Goal: Task Accomplishment & Management: Use online tool/utility

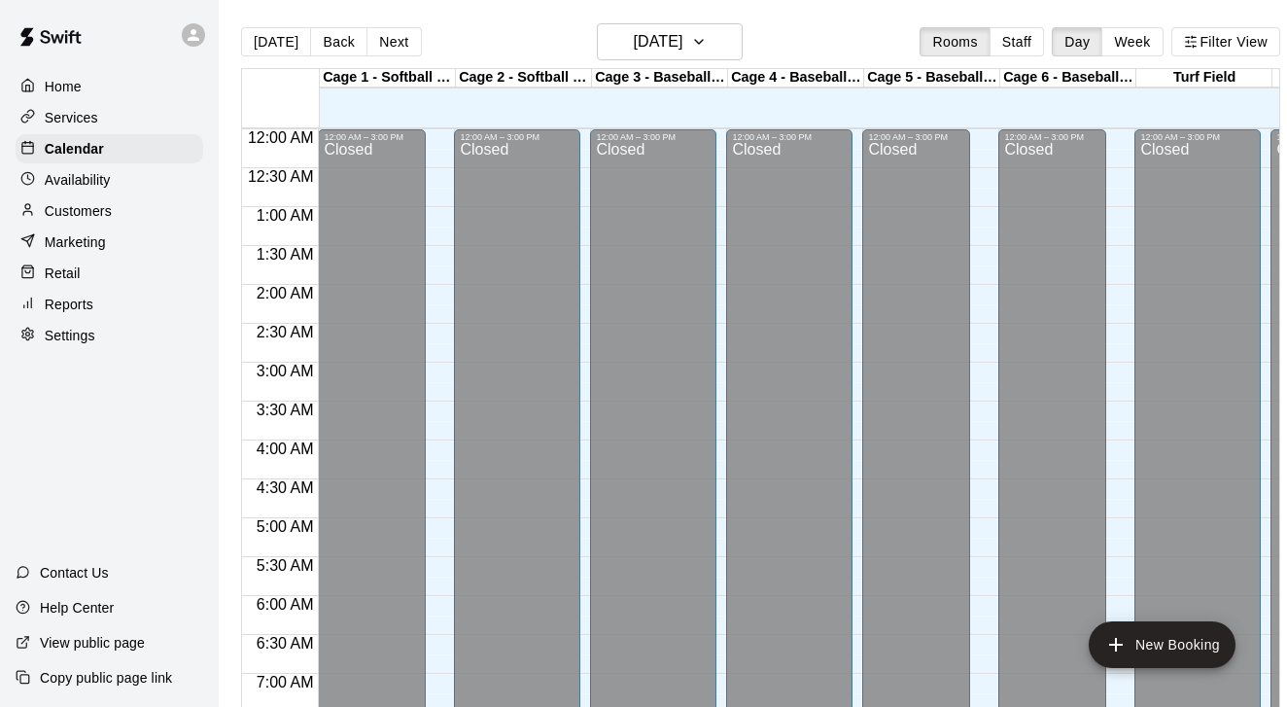
scroll to position [1209, 0]
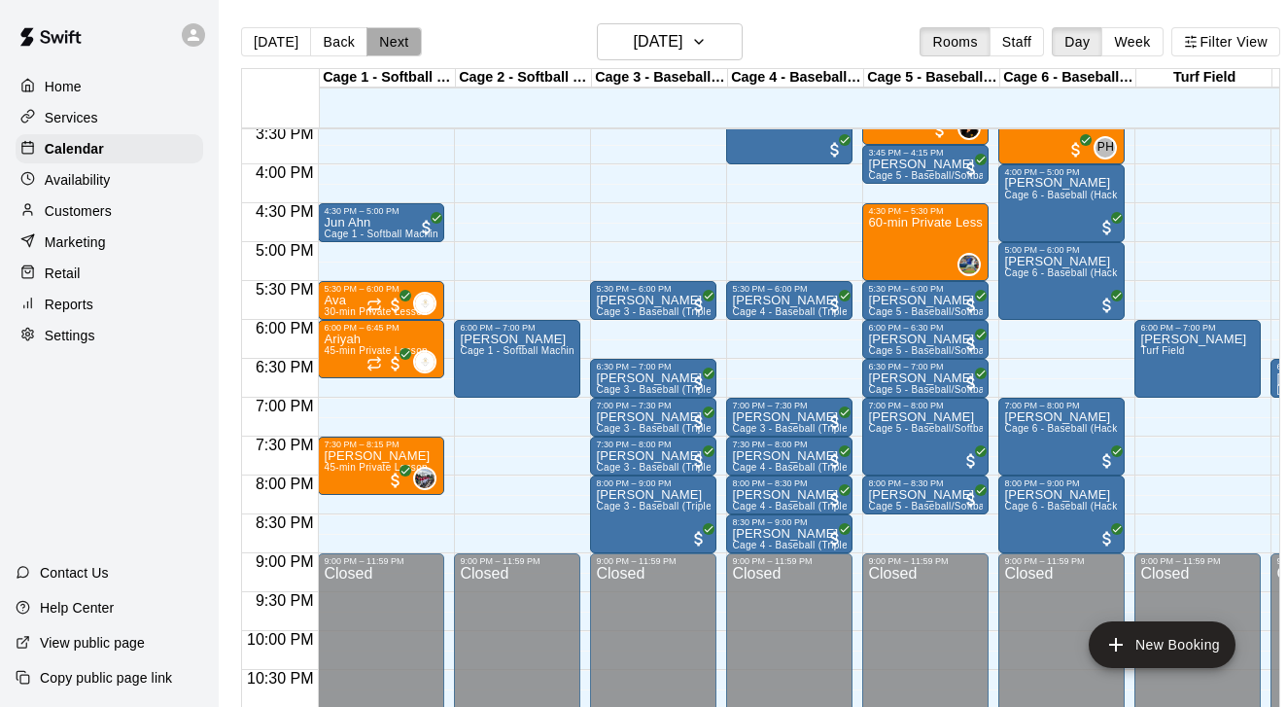
click at [395, 44] on button "Next" at bounding box center [393, 41] width 54 height 29
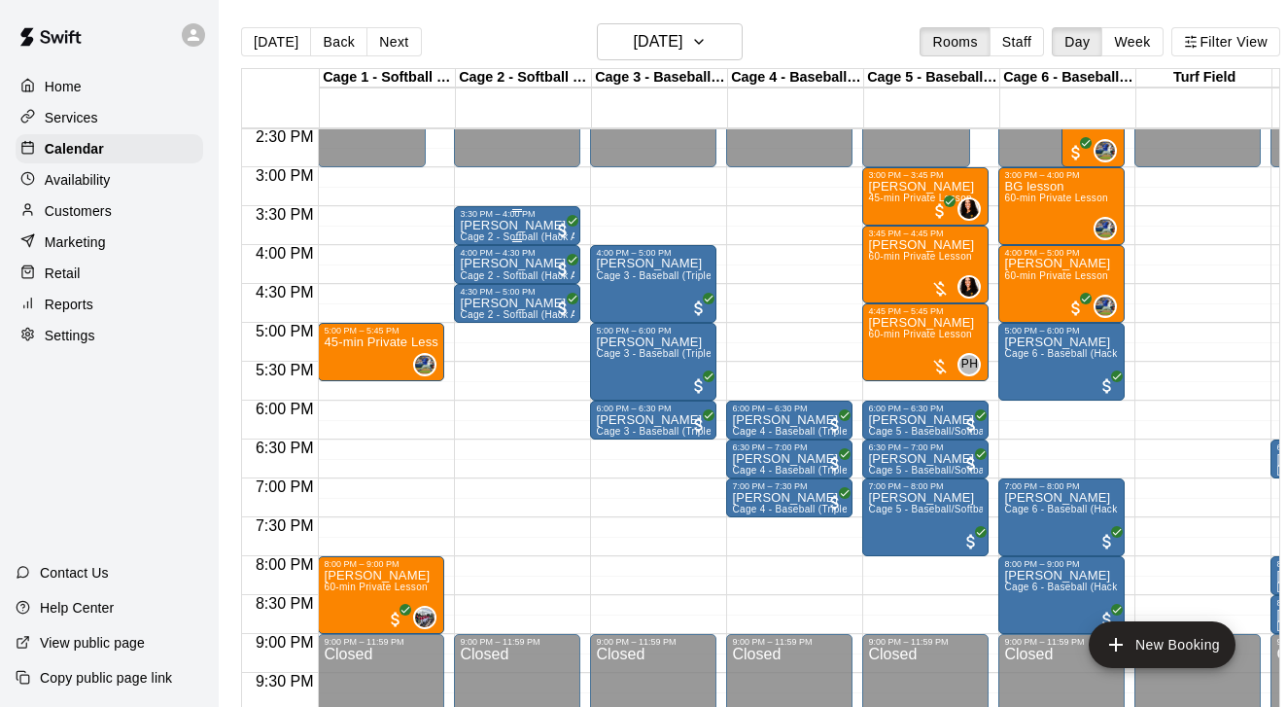
scroll to position [1130, 0]
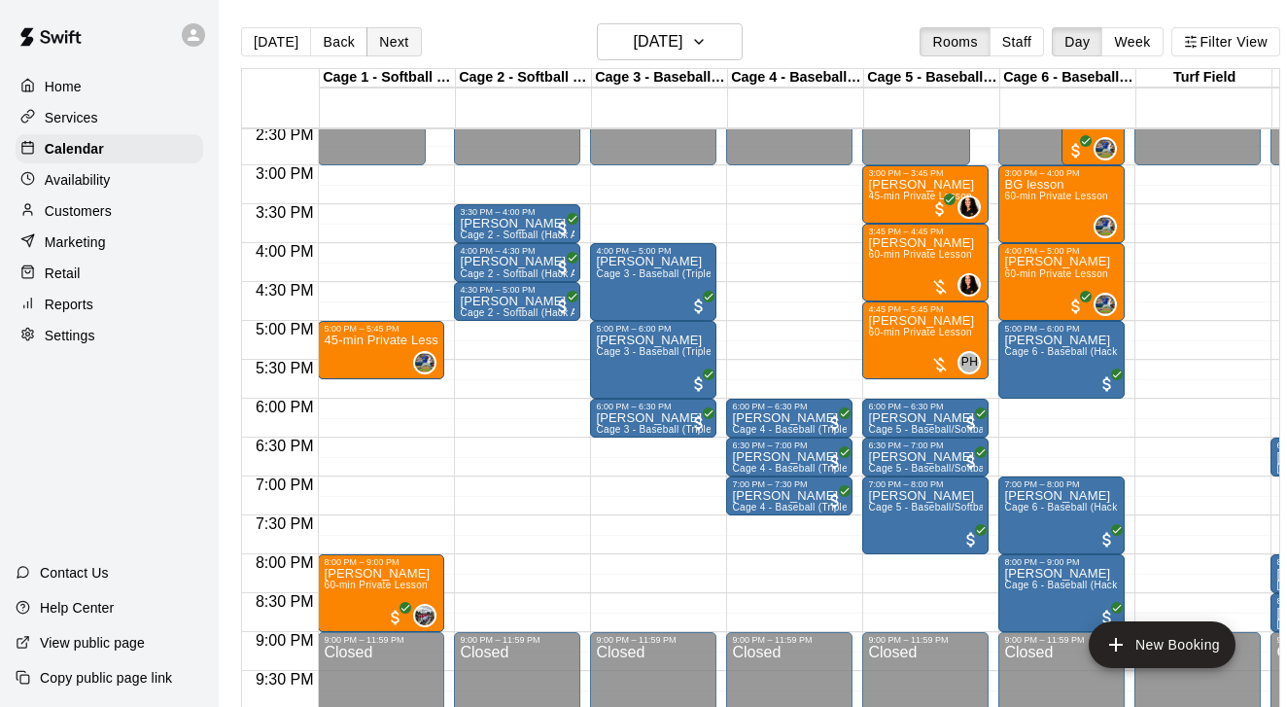
click at [383, 40] on button "Next" at bounding box center [393, 41] width 54 height 29
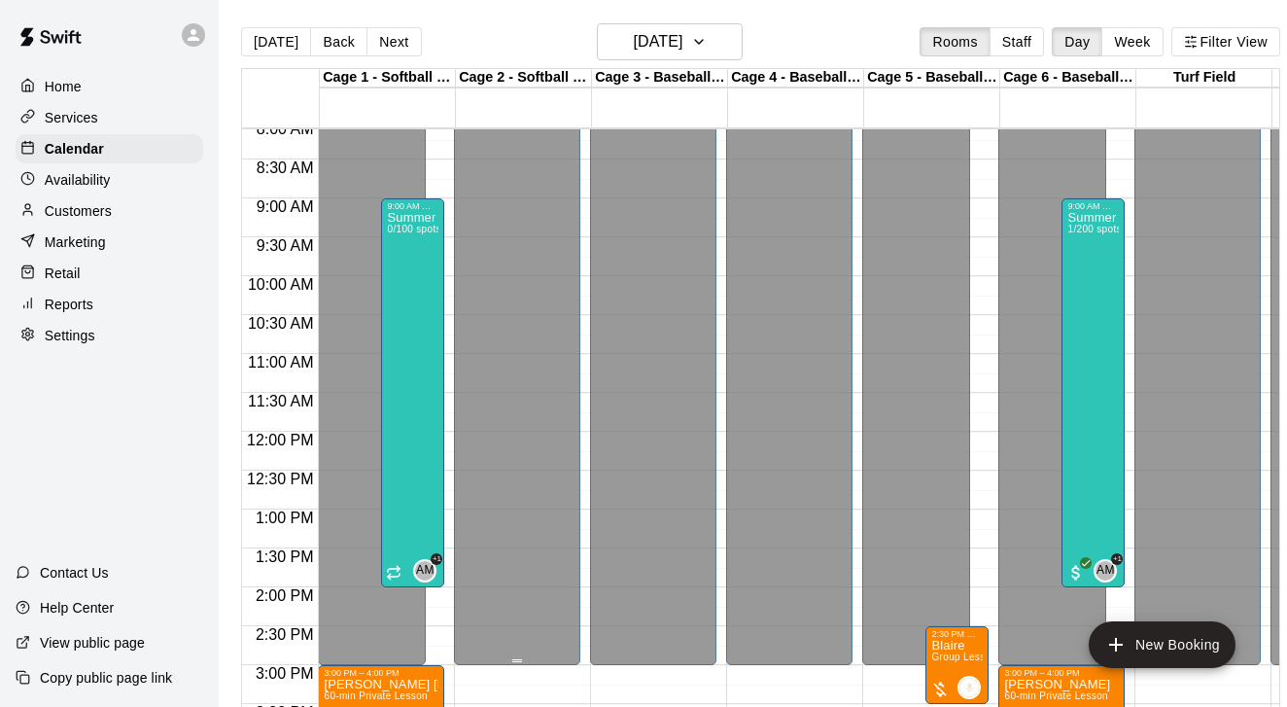
scroll to position [635, 0]
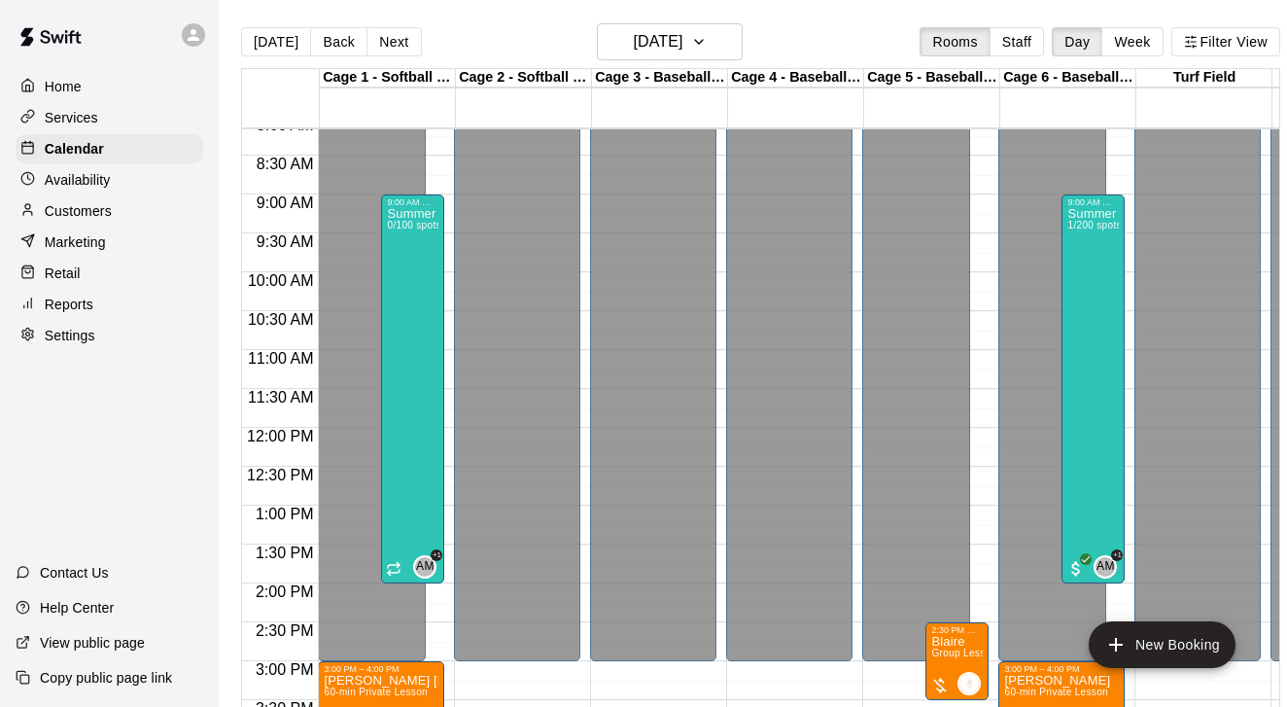
click at [84, 293] on div "Reports" at bounding box center [110, 304] width 188 height 29
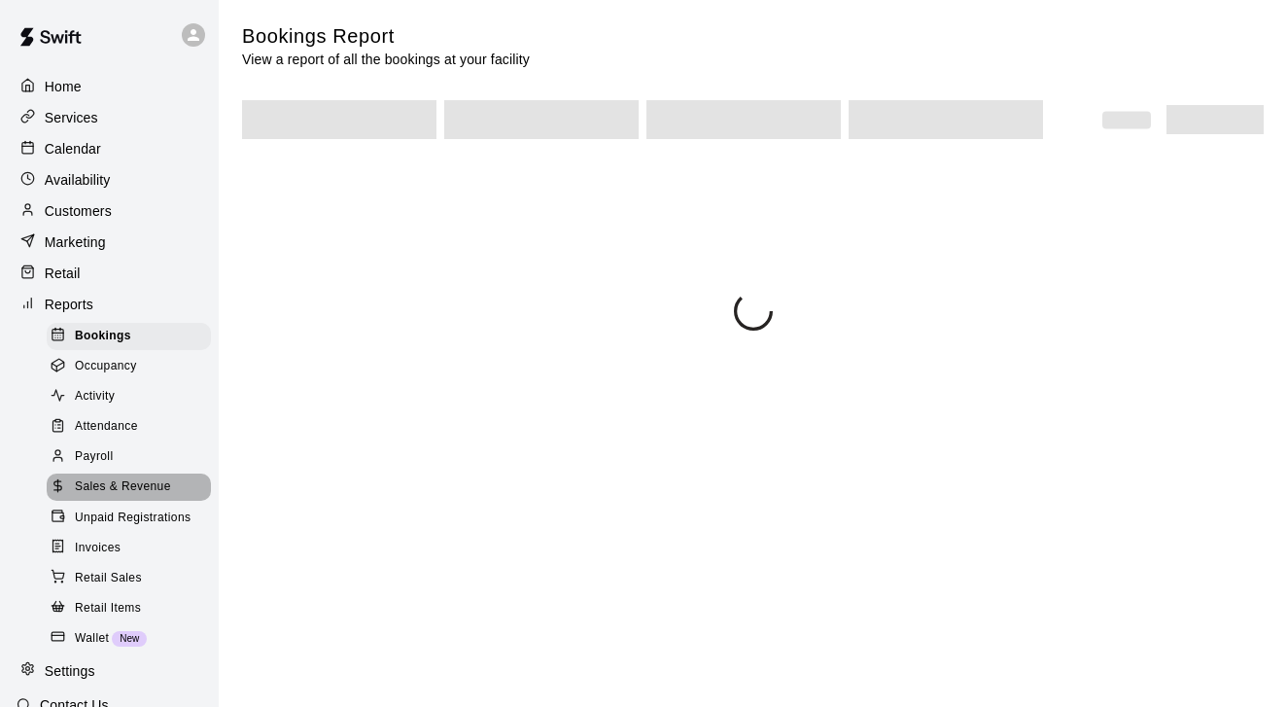
click at [128, 478] on span "Sales & Revenue" at bounding box center [123, 486] width 96 height 19
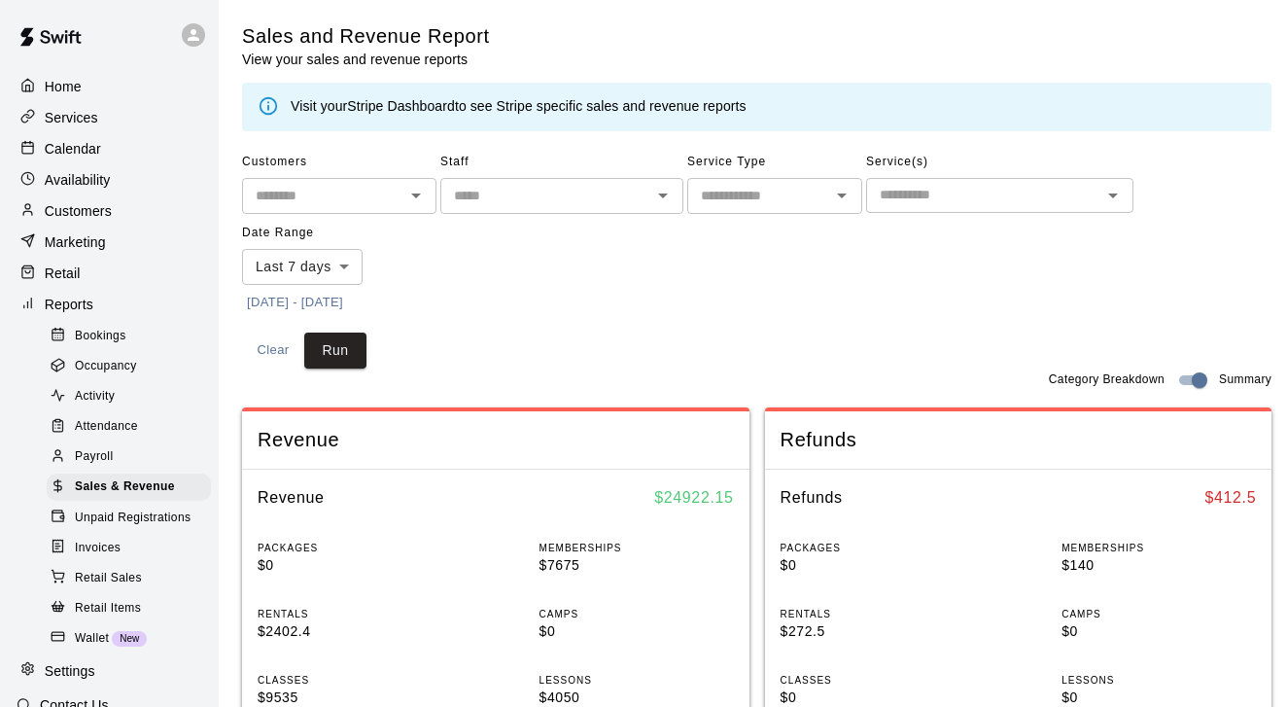
click at [336, 297] on button "[DATE] - [DATE]" at bounding box center [295, 303] width 106 height 30
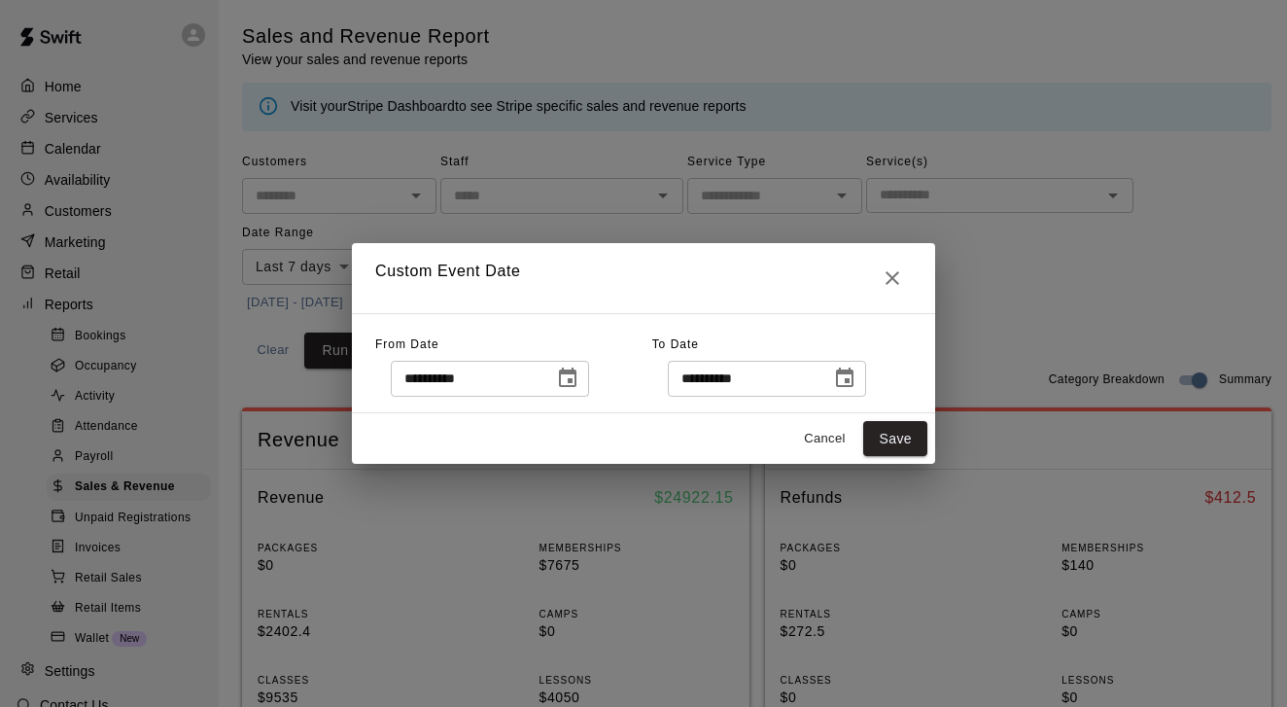
click at [576, 383] on icon "Choose date, selected date is Aug 4, 2025" at bounding box center [567, 376] width 17 height 19
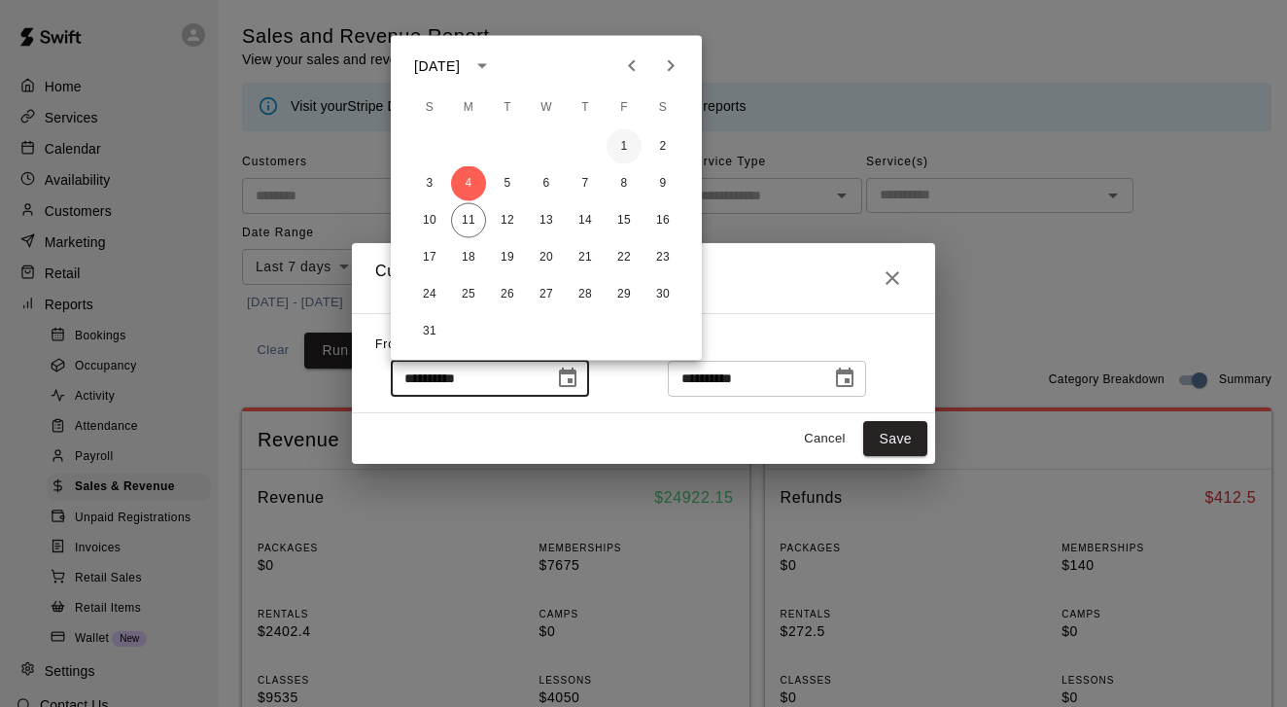
click at [624, 133] on button "1" at bounding box center [623, 146] width 35 height 35
type input "**********"
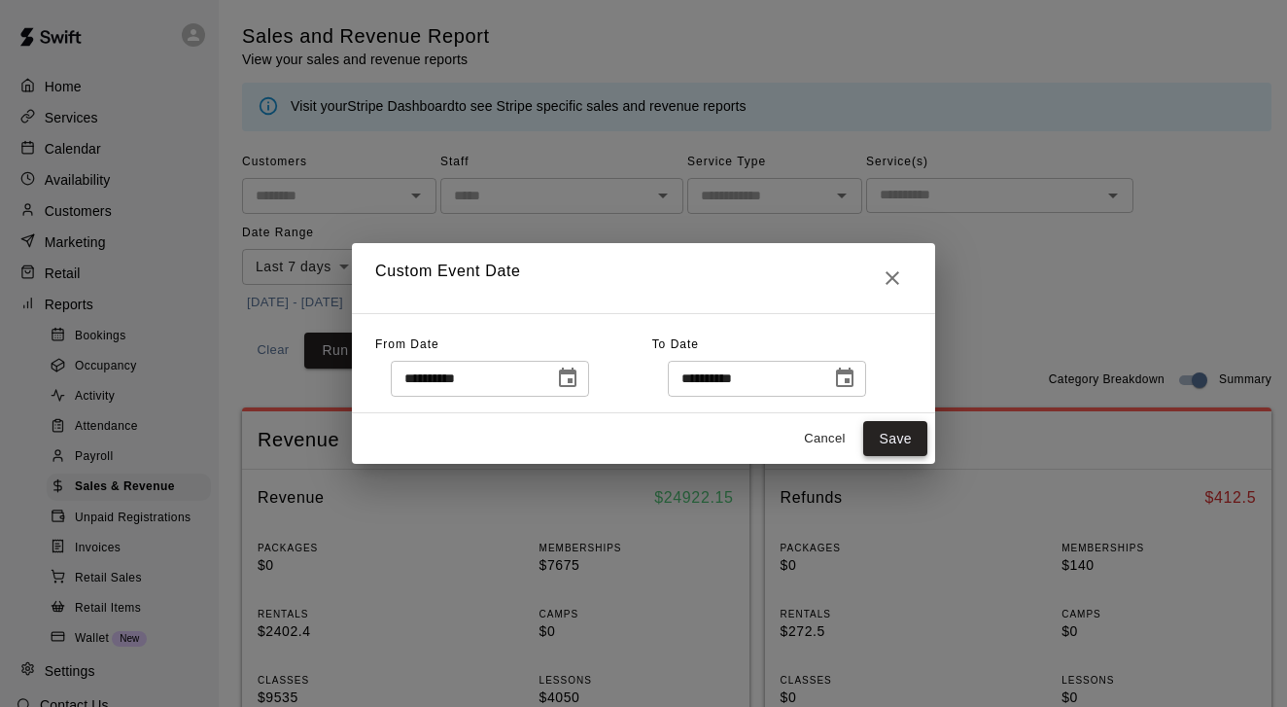
click at [885, 432] on button "Save" at bounding box center [895, 439] width 64 height 36
type input "******"
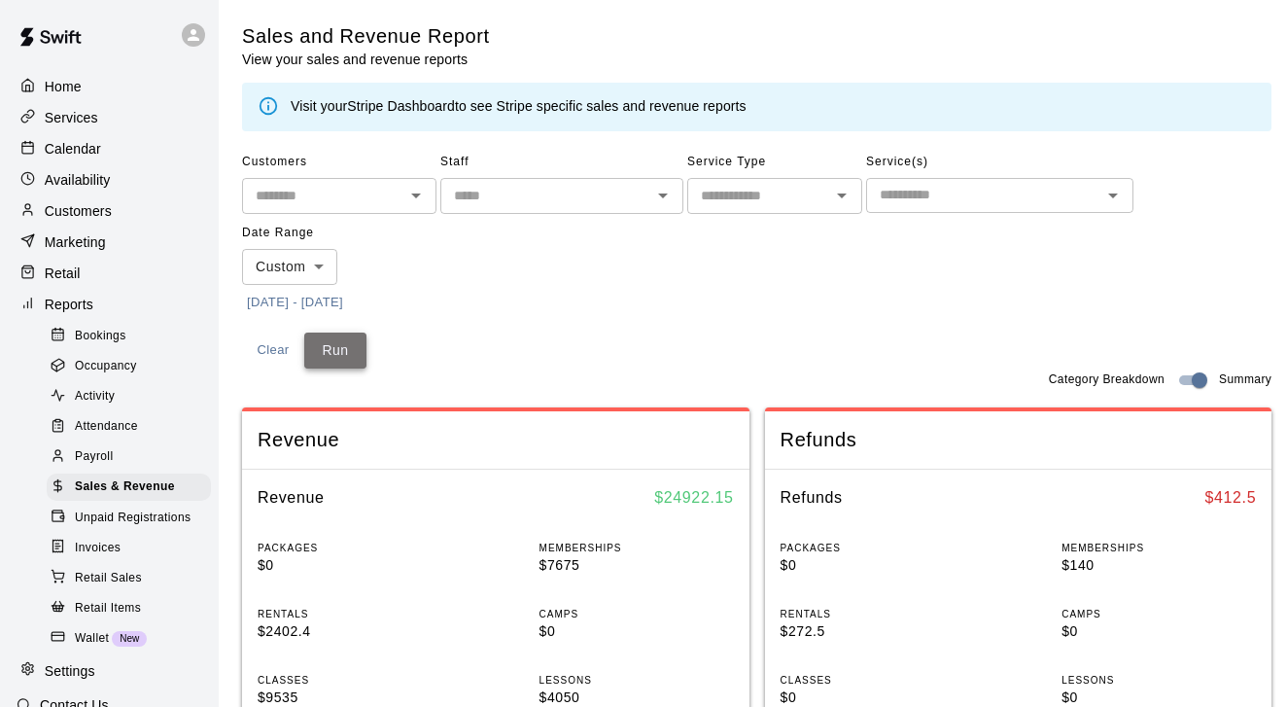
click at [328, 342] on button "Run" at bounding box center [335, 350] width 62 height 36
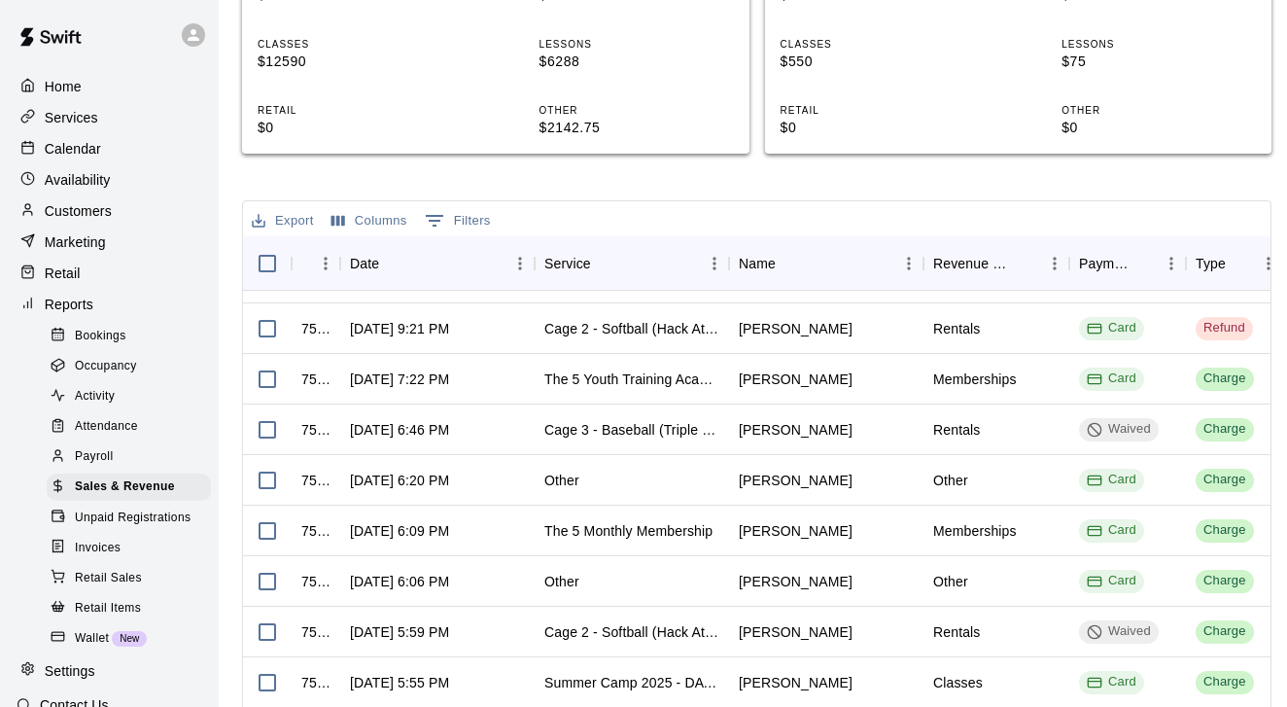
scroll to position [341, 0]
click at [138, 209] on div "Customers" at bounding box center [110, 210] width 188 height 29
